Goal: Task Accomplishment & Management: Complete application form

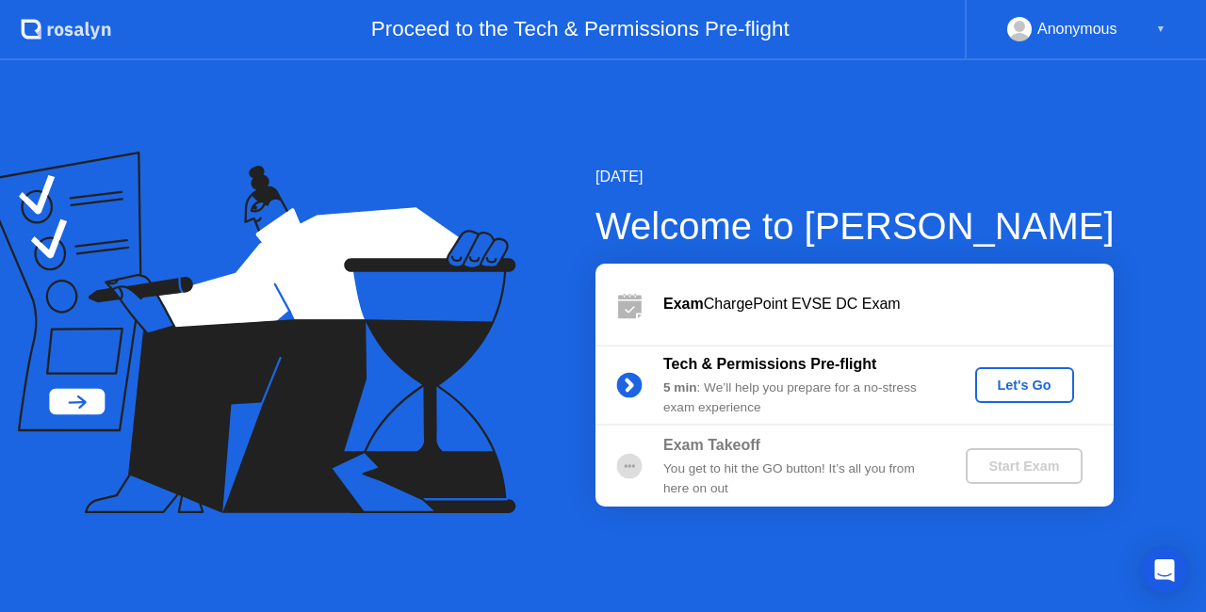
click at [1017, 381] on div "Let's Go" at bounding box center [1025, 385] width 84 height 15
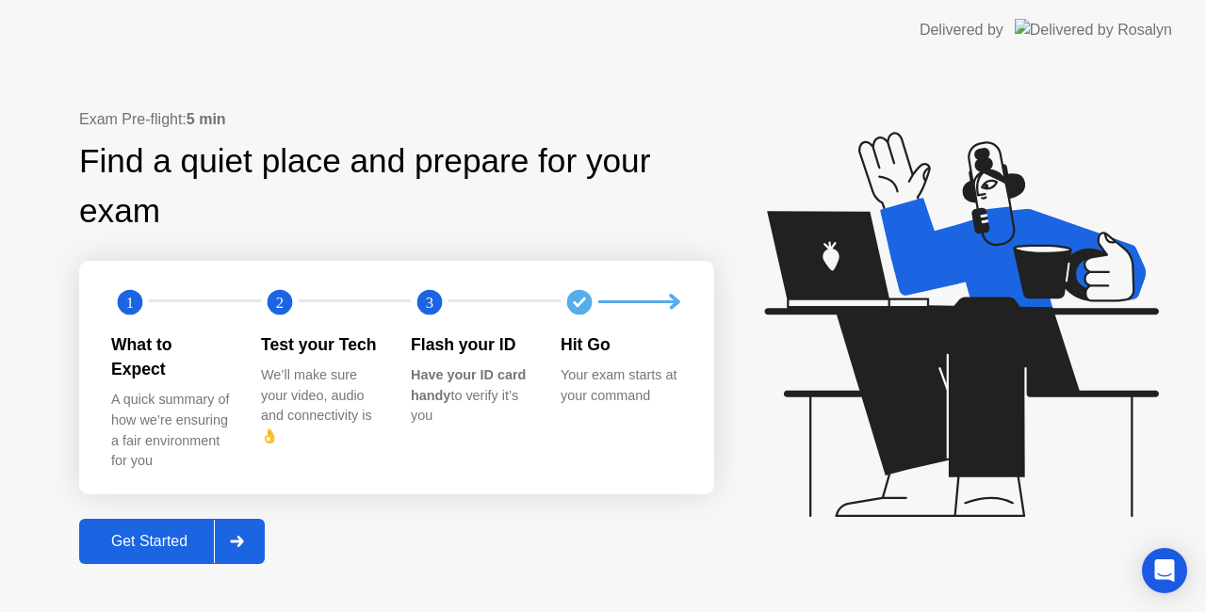
click at [233, 536] on icon at bounding box center [237, 541] width 14 height 11
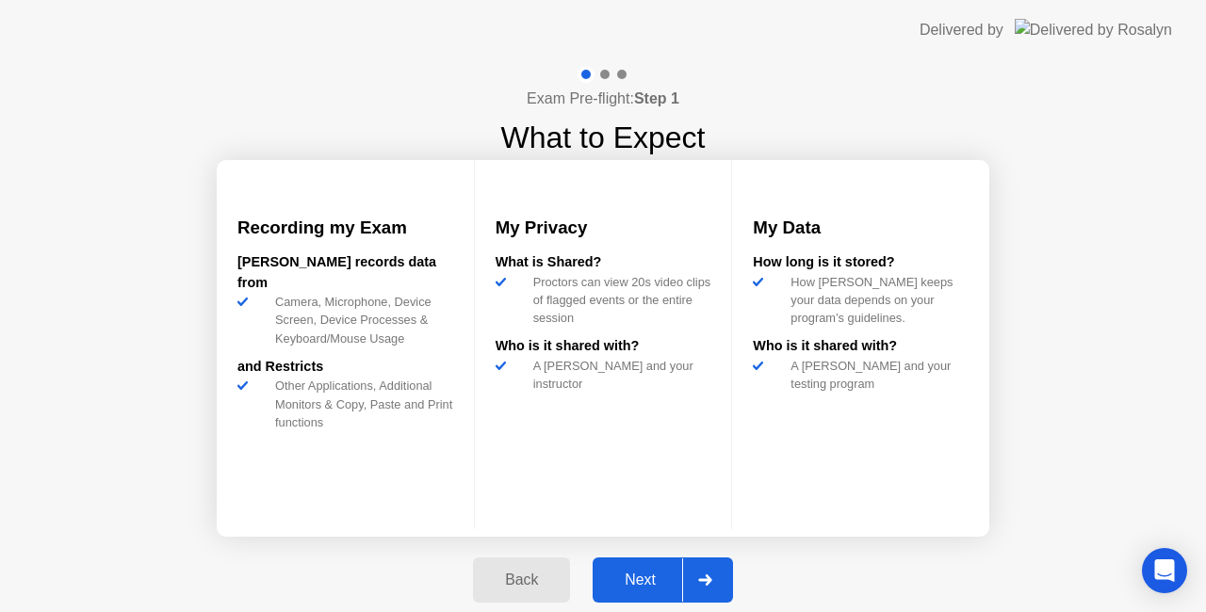
click at [641, 576] on div "Next" at bounding box center [640, 580] width 84 height 17
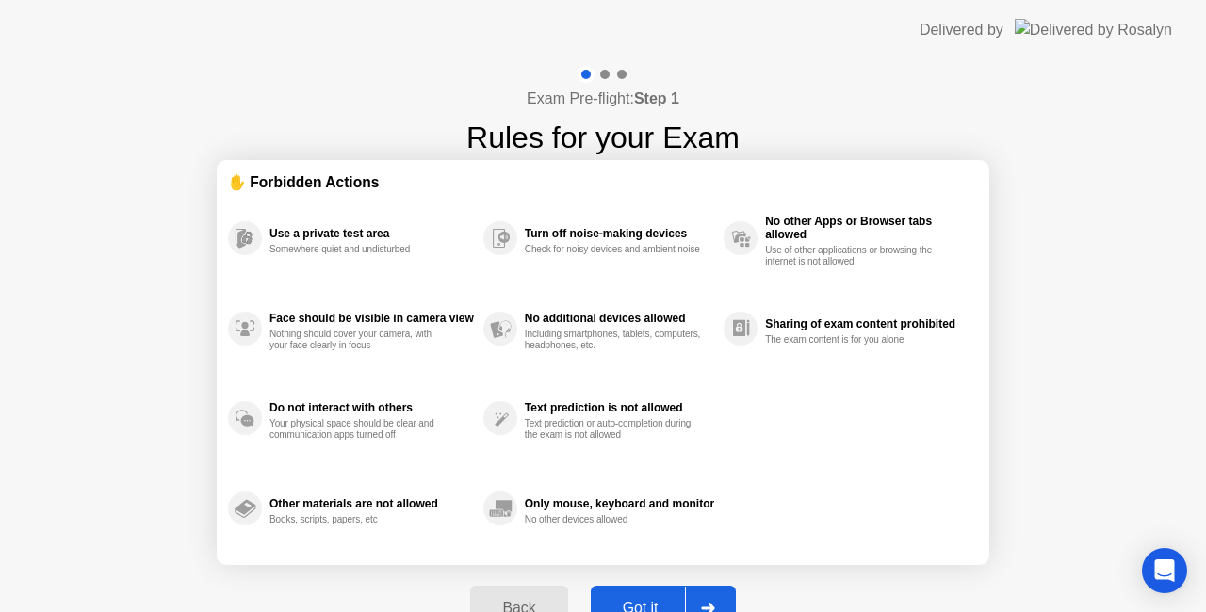
click at [675, 595] on button "Got it" at bounding box center [663, 608] width 145 height 45
select select "**********"
select select "*******"
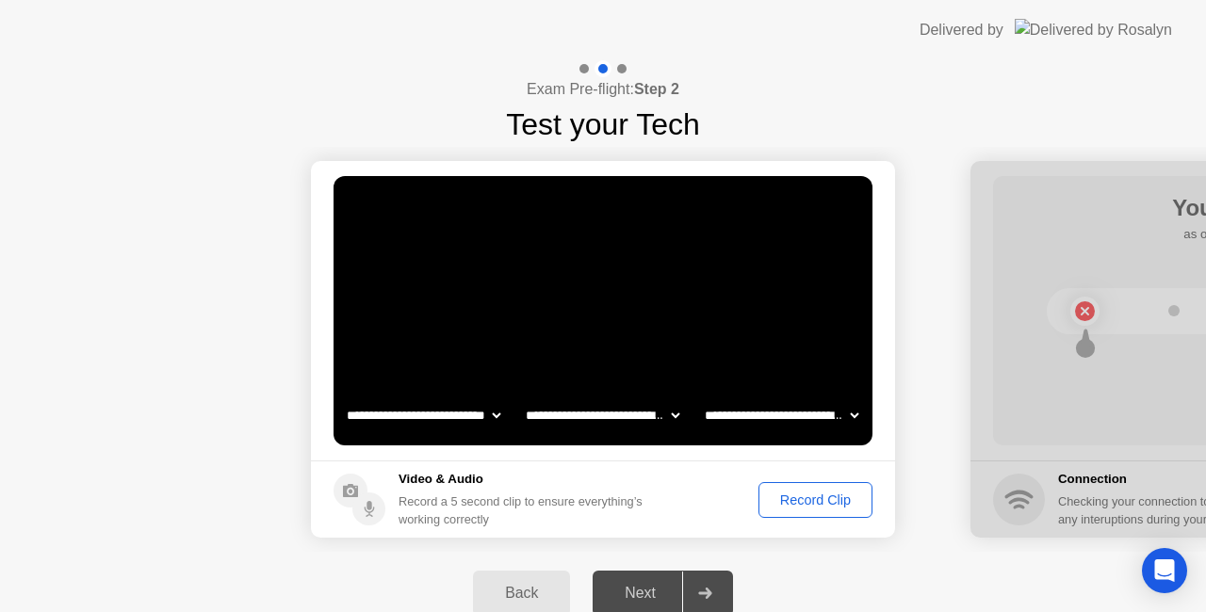
click at [825, 503] on div "Record Clip" at bounding box center [815, 500] width 101 height 15
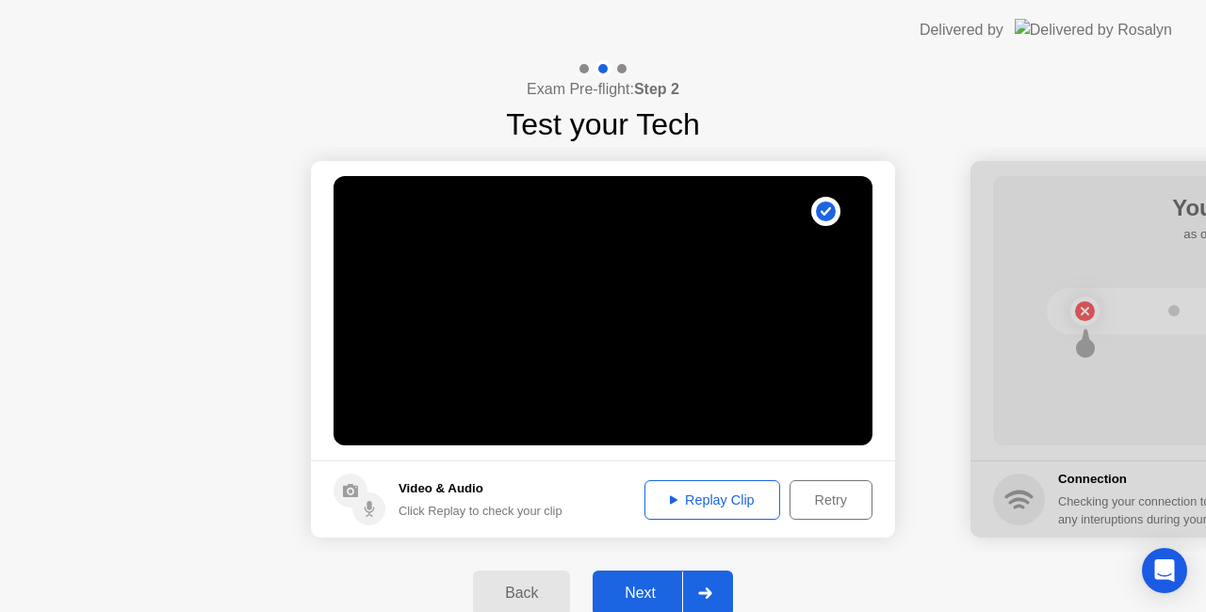
click at [678, 504] on div "Replay Clip" at bounding box center [712, 500] width 122 height 15
click at [643, 596] on div "Next" at bounding box center [640, 593] width 84 height 17
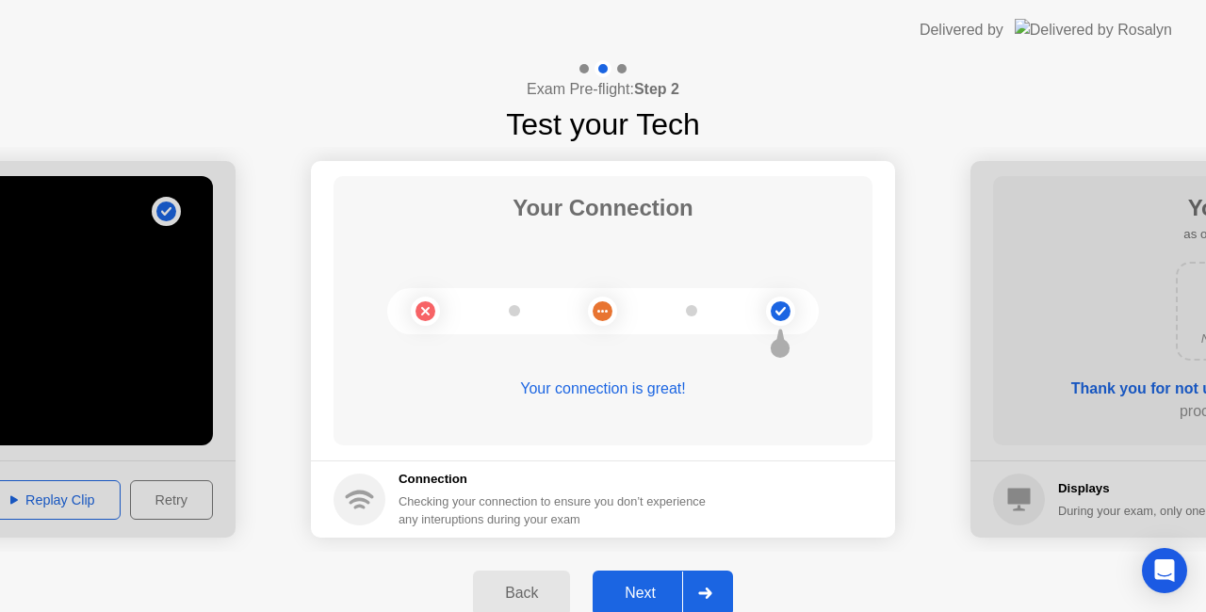
click at [643, 596] on div "Next" at bounding box center [640, 593] width 84 height 17
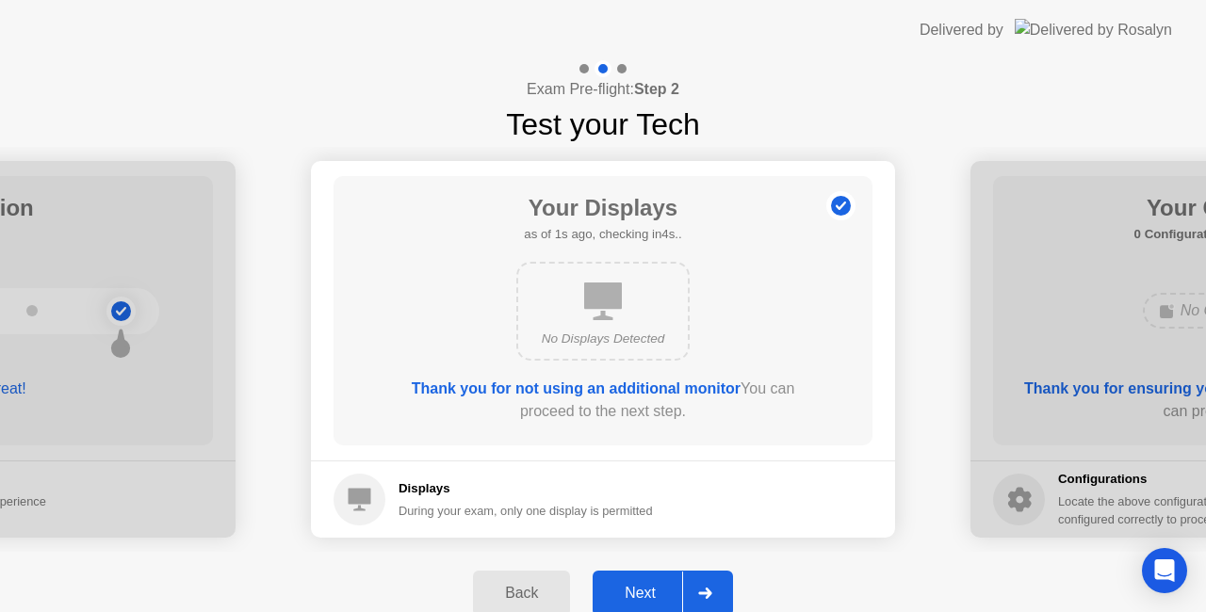
click at [643, 596] on div "Next" at bounding box center [640, 593] width 84 height 17
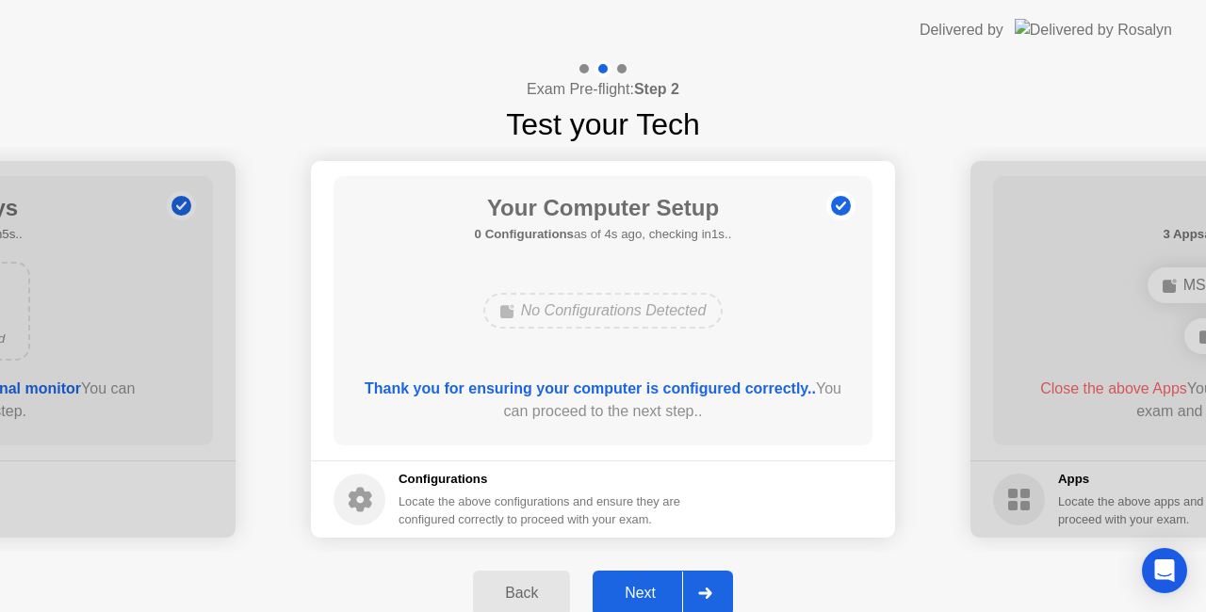
click at [643, 596] on div "Next" at bounding box center [640, 593] width 84 height 17
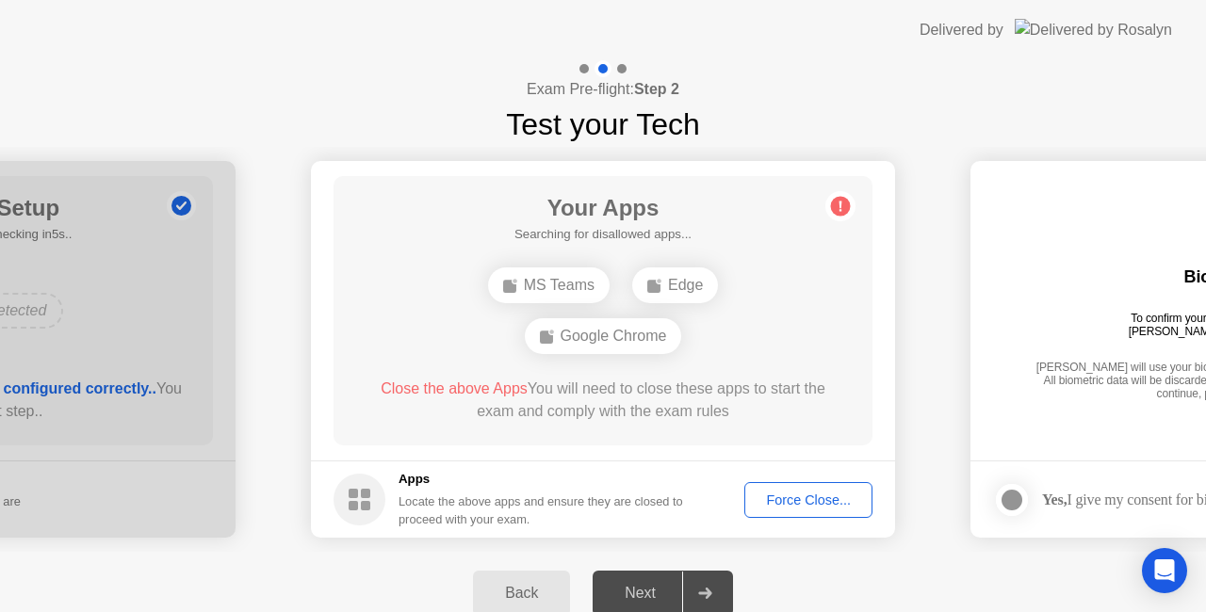
click at [774, 499] on div "Force Close..." at bounding box center [808, 500] width 115 height 15
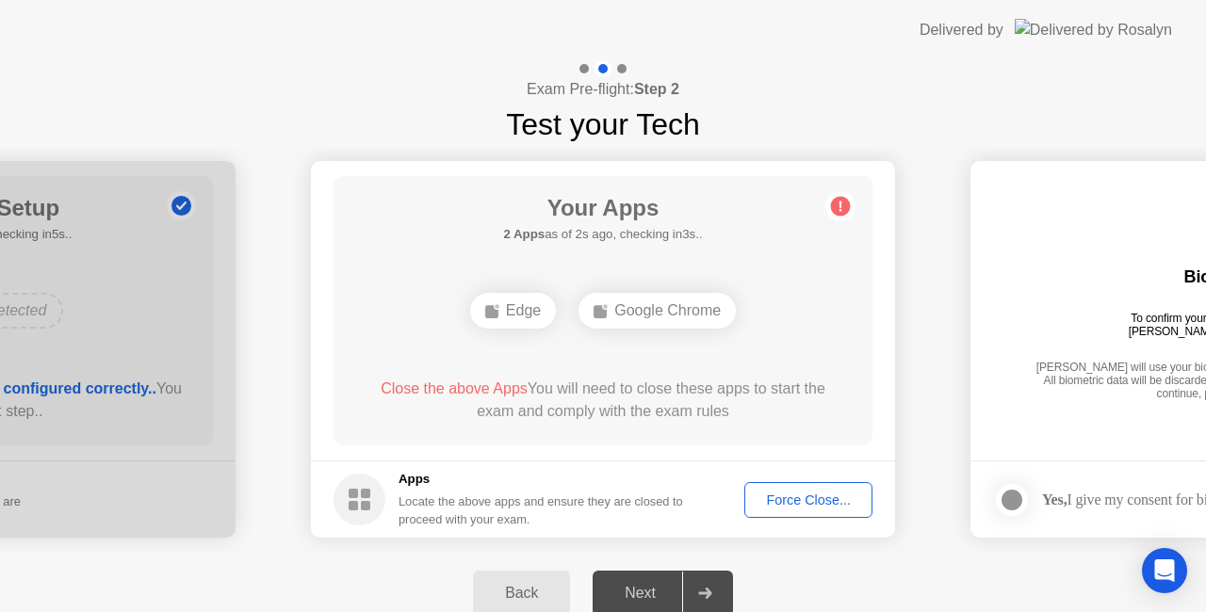
click at [528, 316] on div "Edge" at bounding box center [513, 311] width 86 height 36
click at [794, 499] on div "Force Close..." at bounding box center [808, 500] width 115 height 15
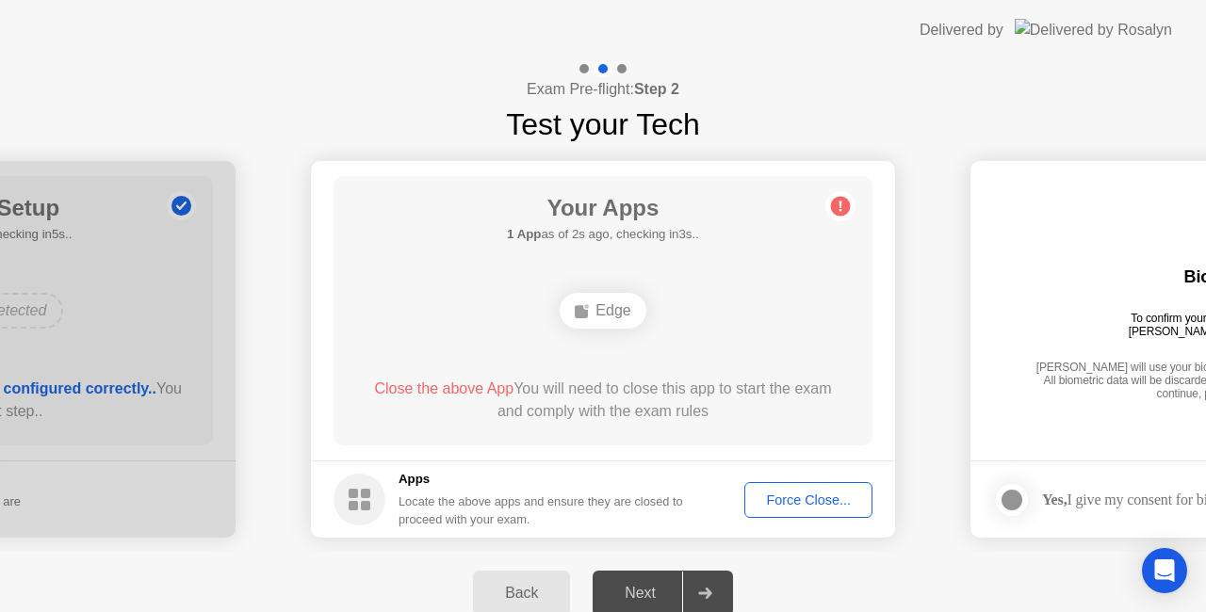
click at [805, 501] on div "Force Close..." at bounding box center [808, 500] width 115 height 15
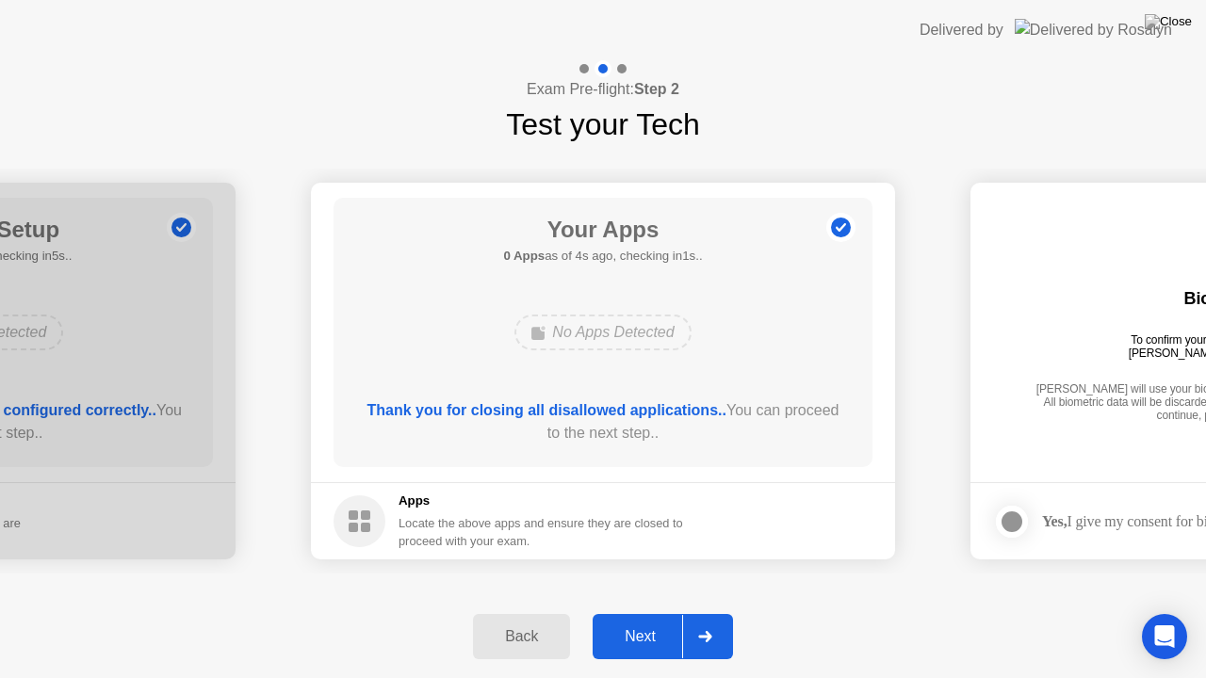
click at [717, 611] on div at bounding box center [704, 636] width 45 height 43
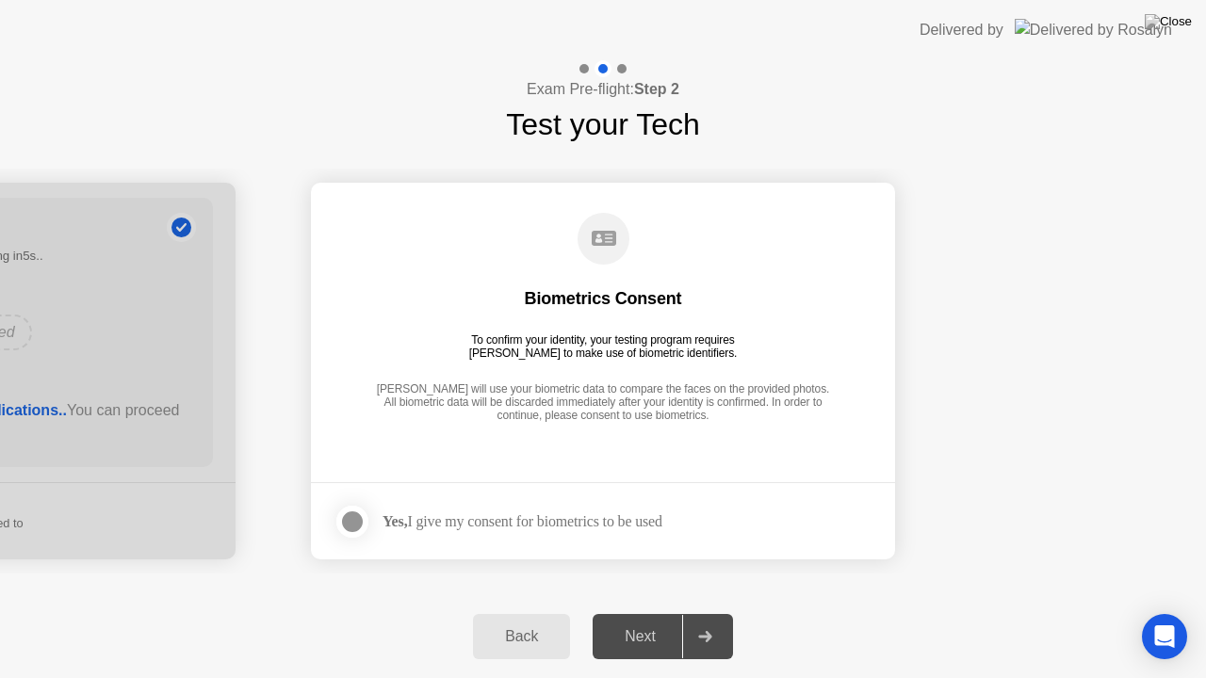
click at [347, 533] on div at bounding box center [352, 522] width 23 height 23
click at [623, 611] on div "Next" at bounding box center [640, 636] width 84 height 17
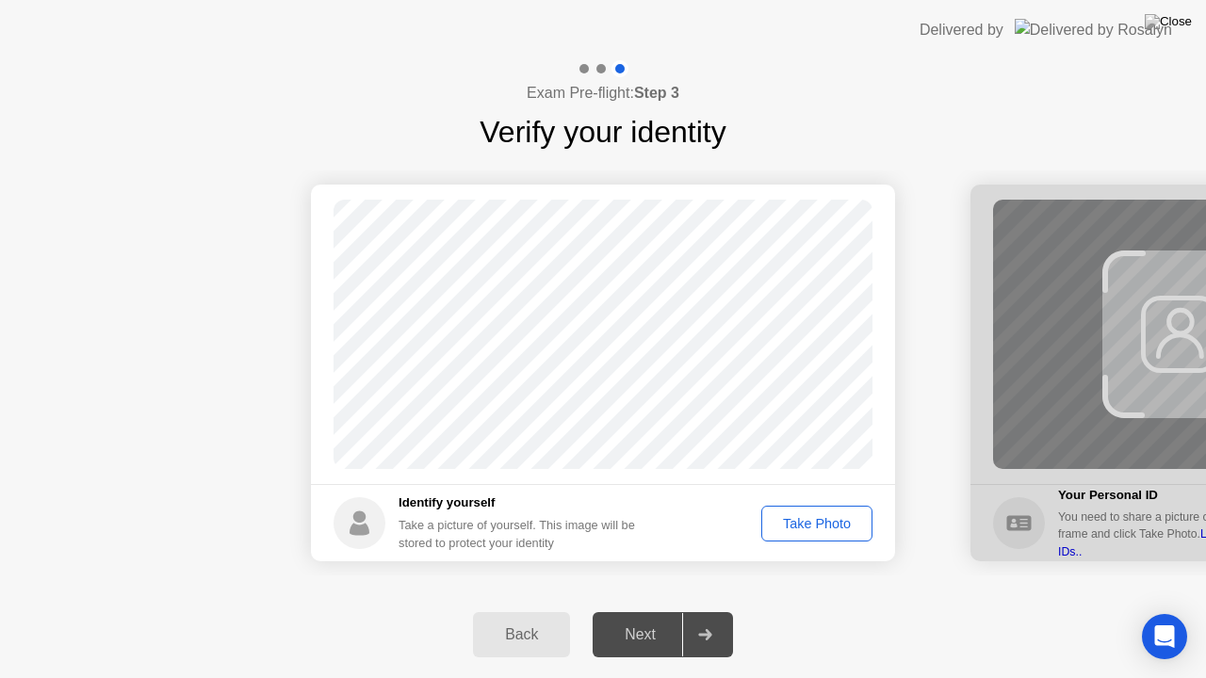
click at [832, 524] on div "Take Photo" at bounding box center [817, 523] width 98 height 15
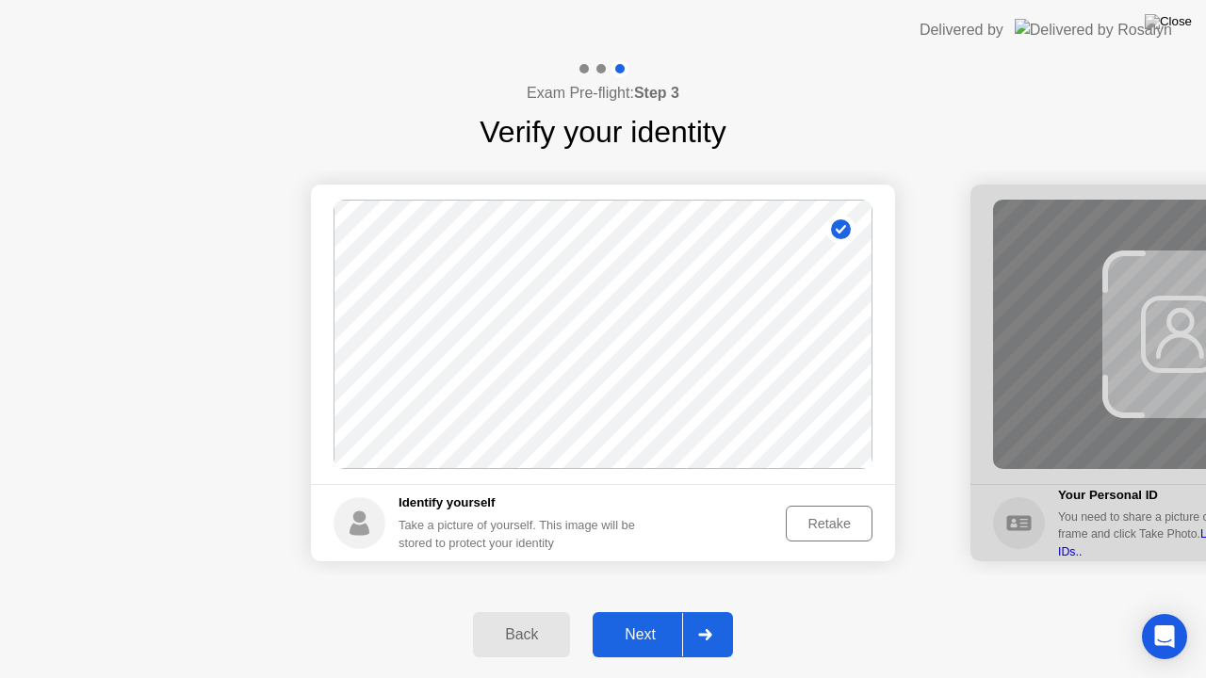
click at [648, 611] on div "Next" at bounding box center [640, 635] width 84 height 17
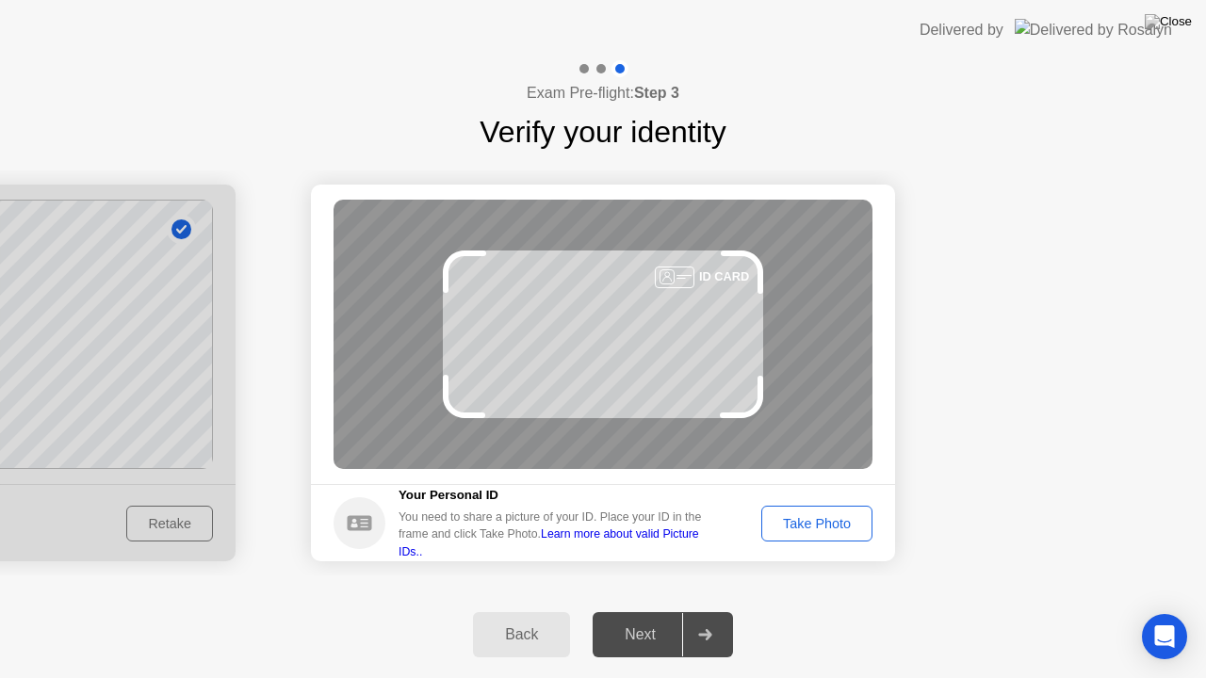
click at [804, 521] on div "Take Photo" at bounding box center [817, 523] width 98 height 15
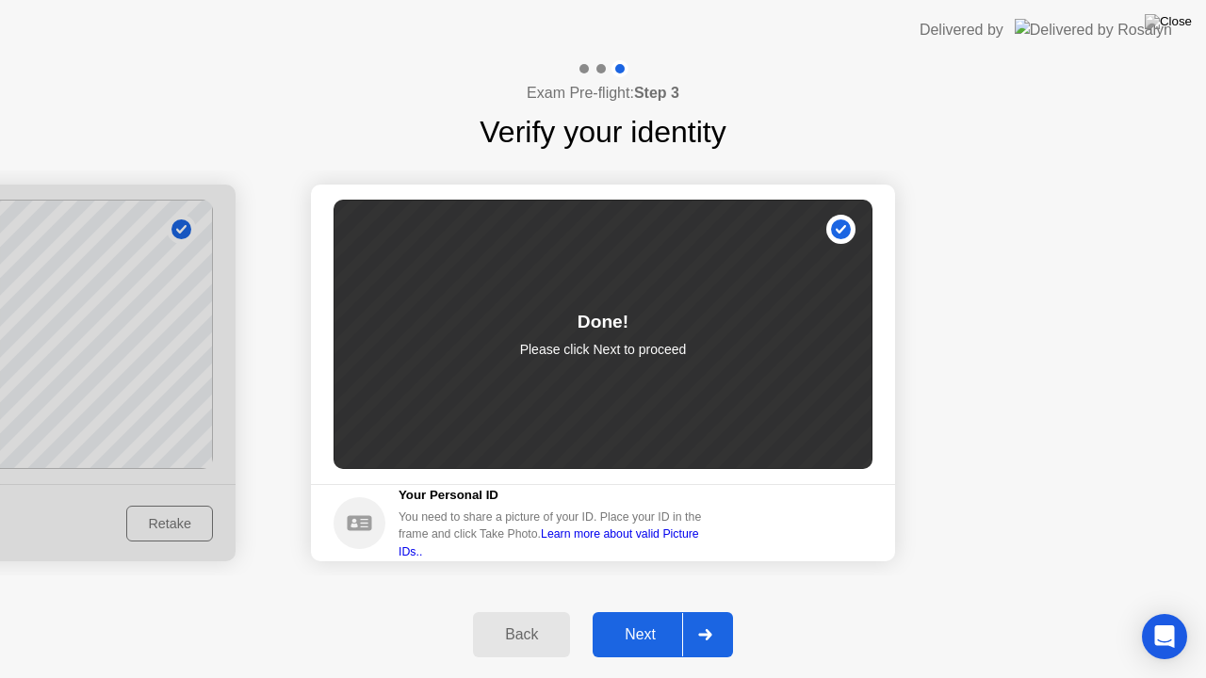
click at [635, 611] on div "Next" at bounding box center [640, 635] width 84 height 17
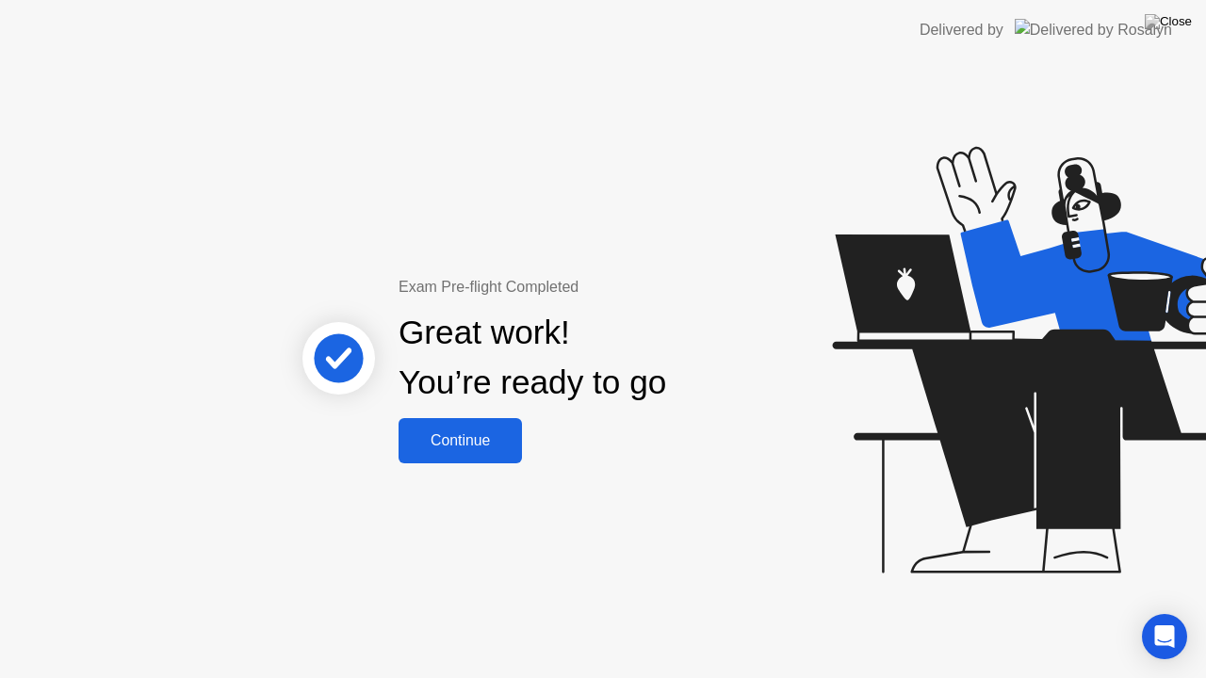
click at [491, 435] on div "Continue" at bounding box center [460, 440] width 112 height 17
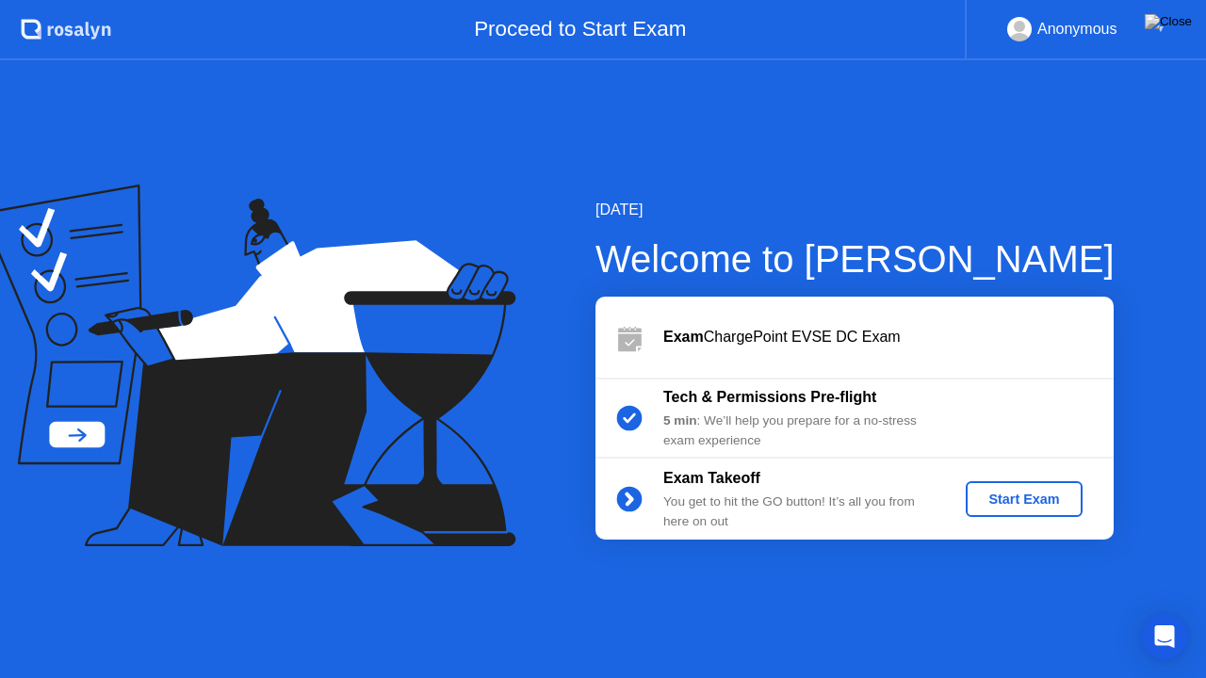
click at [1010, 501] on div "Start Exam" at bounding box center [1023, 499] width 101 height 15
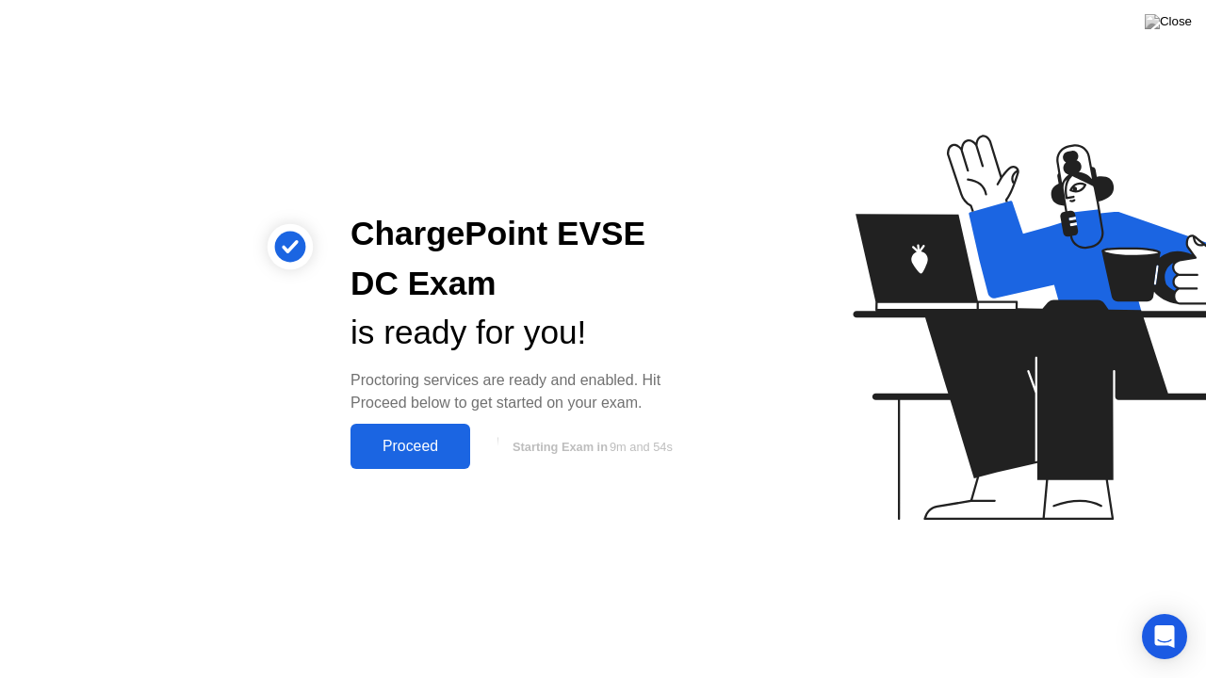
click at [405, 443] on div "Proceed" at bounding box center [410, 446] width 108 height 17
